Goal: Task Accomplishment & Management: Use online tool/utility

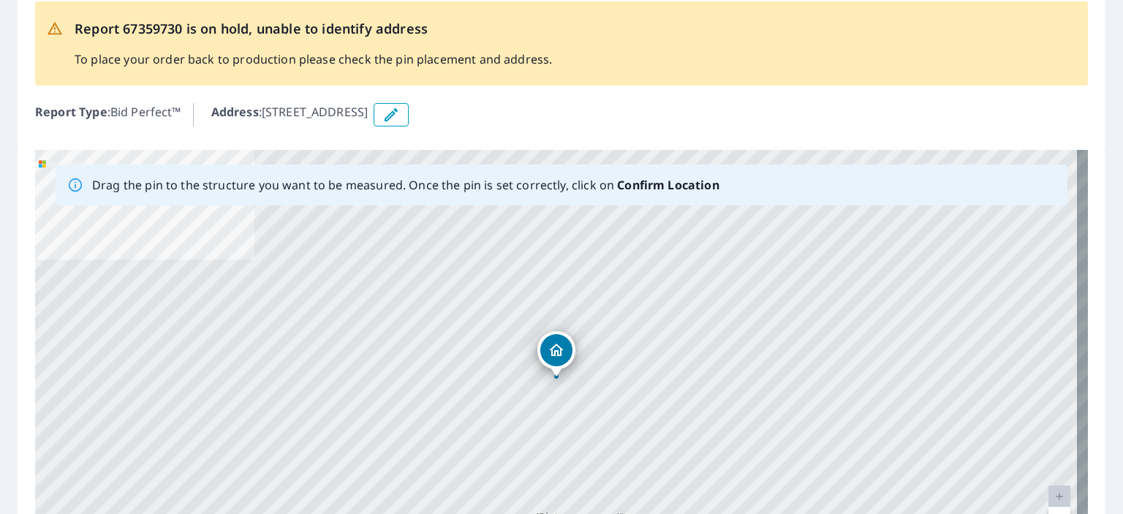
scroll to position [82, 0]
click at [1008, 416] on div "4058 W Seasons Rd Rathdrum, ID 83858" at bounding box center [561, 378] width 1053 height 459
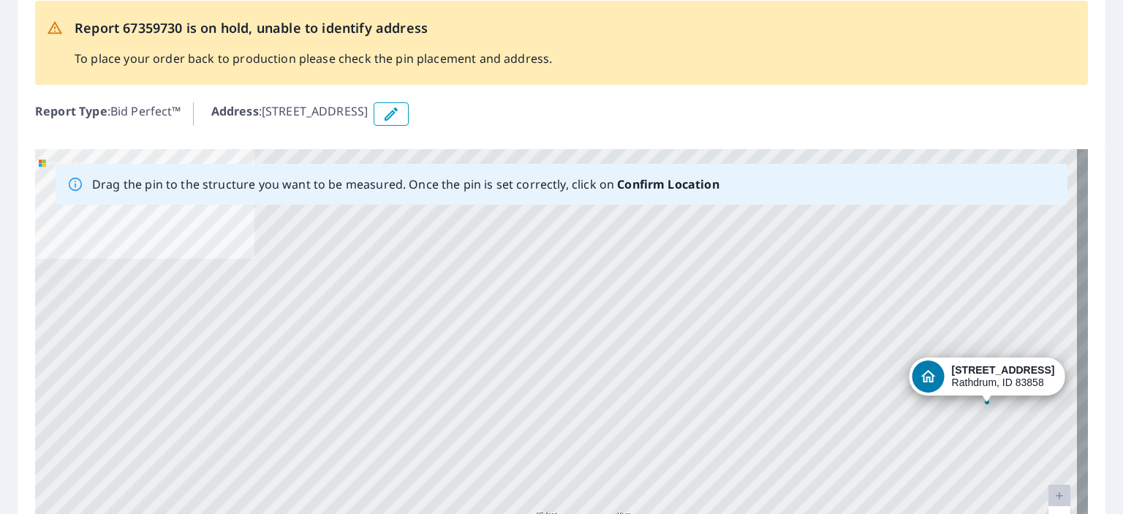
drag, startPoint x: 590, startPoint y: 353, endPoint x: 1024, endPoint y: 380, distance: 434.6
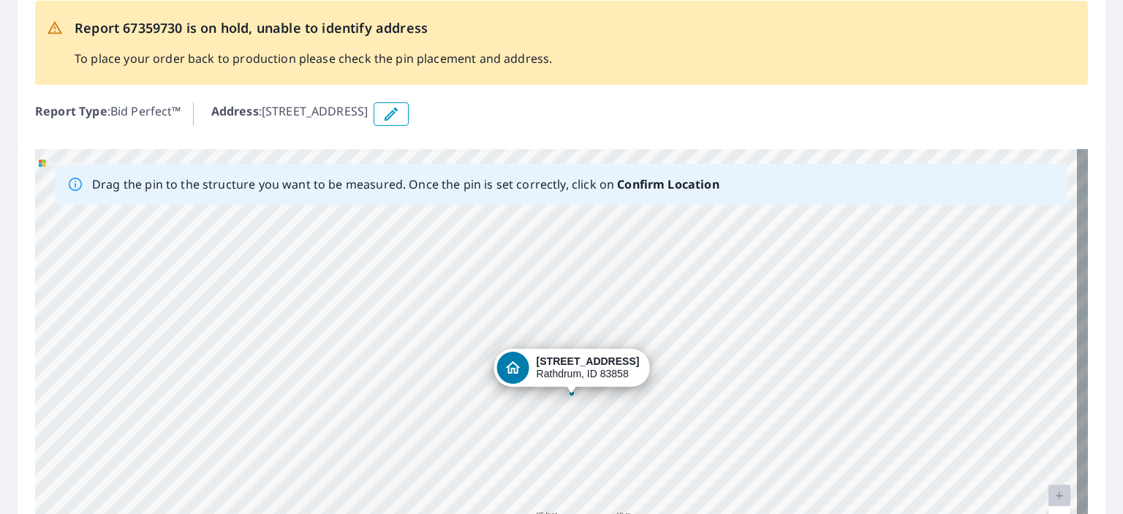
drag, startPoint x: 556, startPoint y: 344, endPoint x: 571, endPoint y: 362, distance: 23.3
click at [571, 362] on div "4058 W Seasons Rd Rathdrum, ID 83858" at bounding box center [561, 378] width 1053 height 459
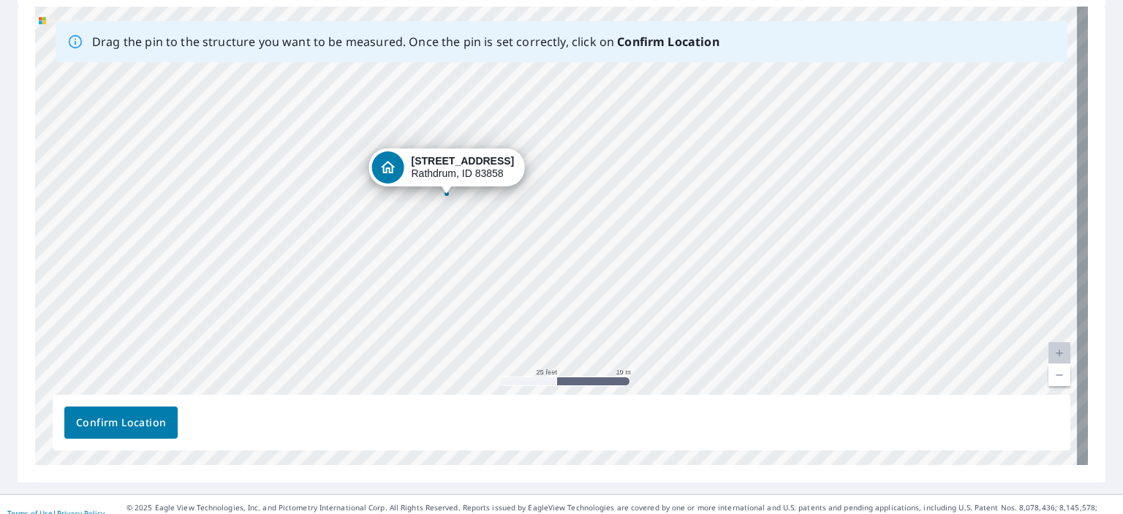
scroll to position [241, 0]
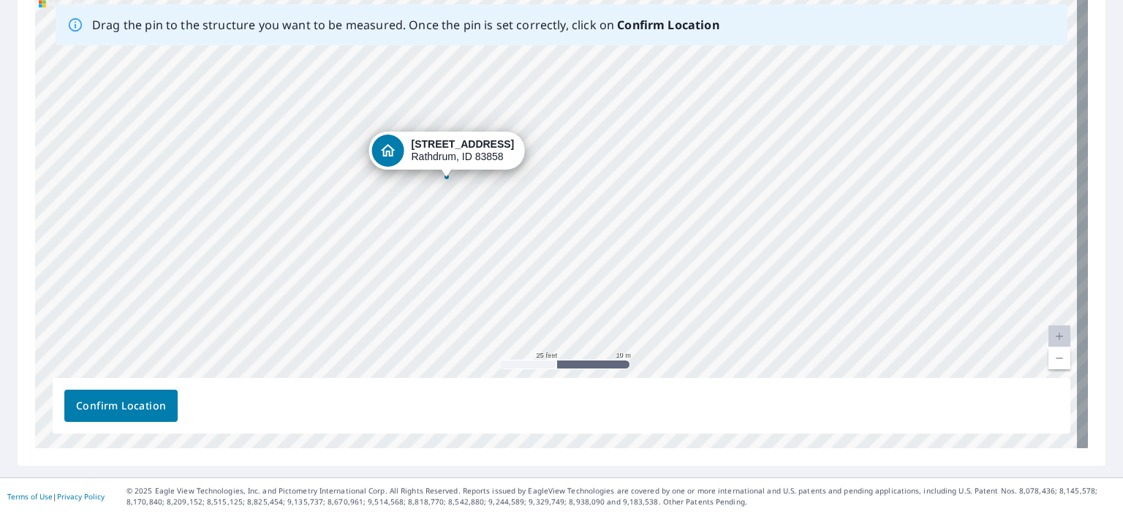
click at [121, 405] on span "Confirm Location" at bounding box center [121, 406] width 90 height 18
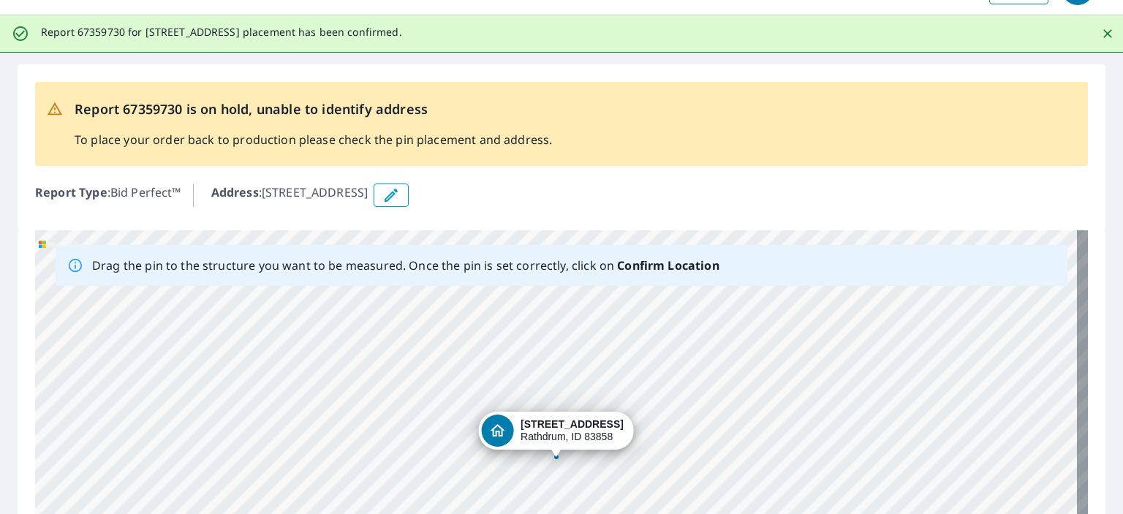
scroll to position [0, 0]
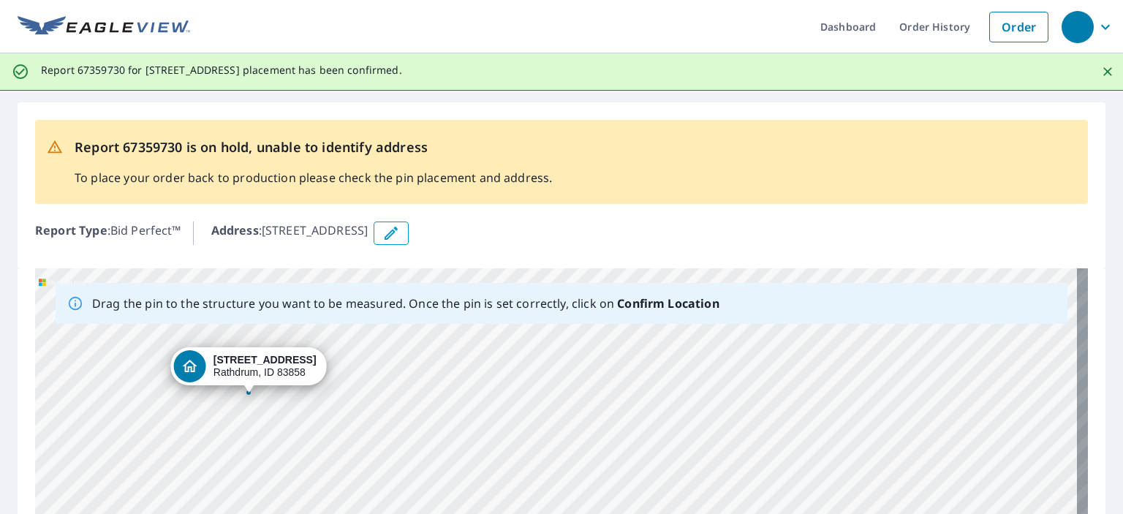
click at [679, 302] on b "Confirm Location" at bounding box center [668, 303] width 102 height 16
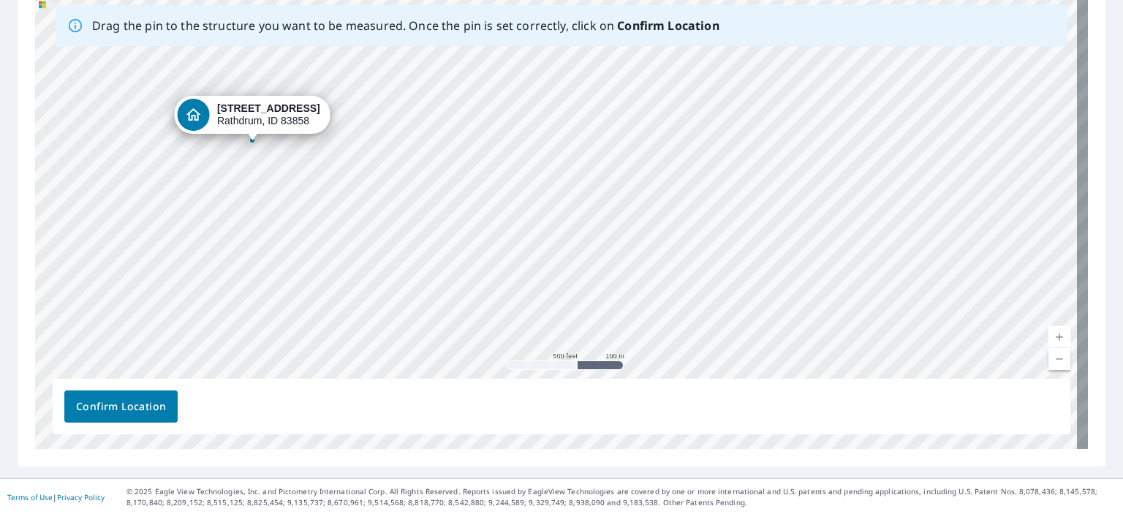
scroll to position [279, 0]
click at [155, 403] on span "Confirm Location" at bounding box center [121, 406] width 90 height 18
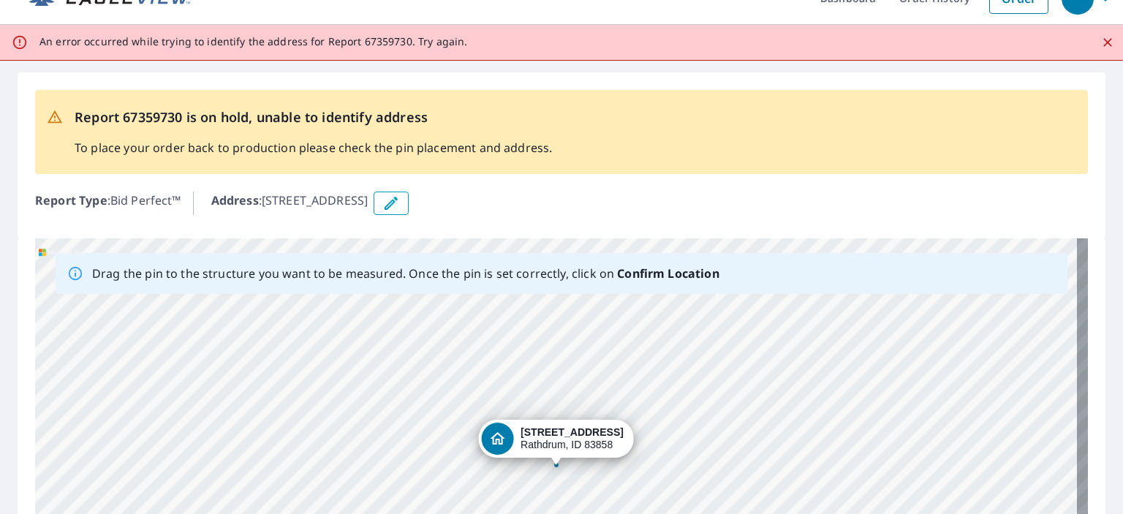
scroll to position [0, 0]
